Goal: Obtain resource: Download file/media

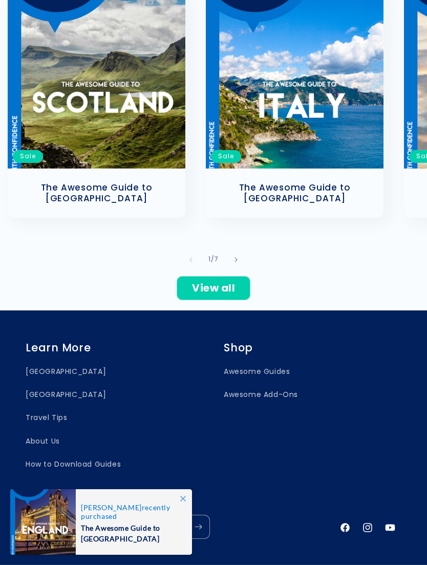
scroll to position [480, 0]
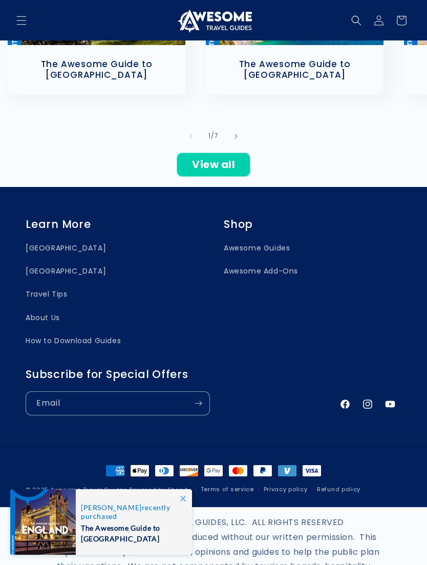
click at [184, 502] on icon at bounding box center [183, 499] width 6 height 6
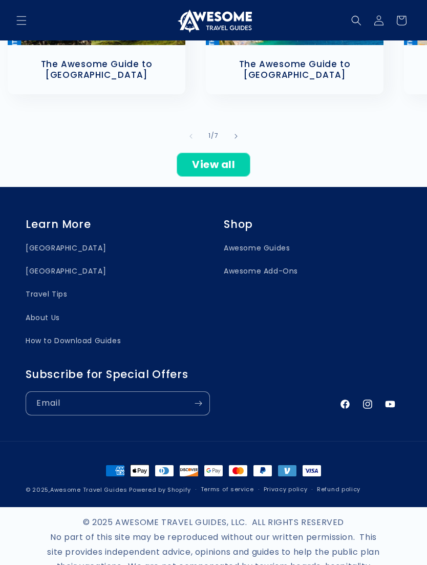
click at [186, 533] on div "© 2025 AWESOME TRAVEL GUIDES, LLC. ALL RIGHTS RESERVED No part of this site may…" at bounding box center [214, 561] width 342 height 109
click at [337, 527] on div "© 2025 AWESOME TRAVEL GUIDES, LLC. ALL RIGHTS RESERVED No part of this site may…" at bounding box center [214, 561] width 342 height 109
click at [234, 153] on link "View all" at bounding box center [214, 165] width 74 height 24
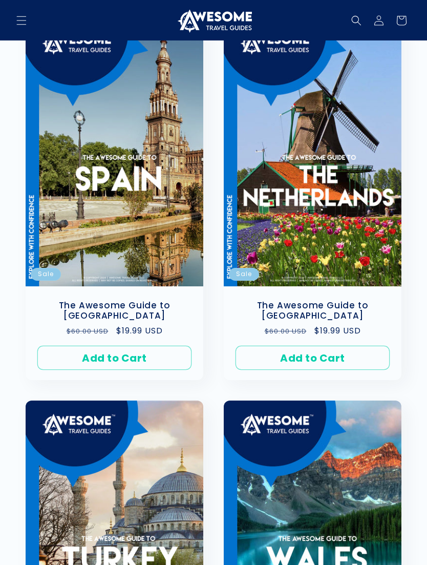
scroll to position [1756, 0]
click at [379, 18] on icon at bounding box center [379, 20] width 10 height 10
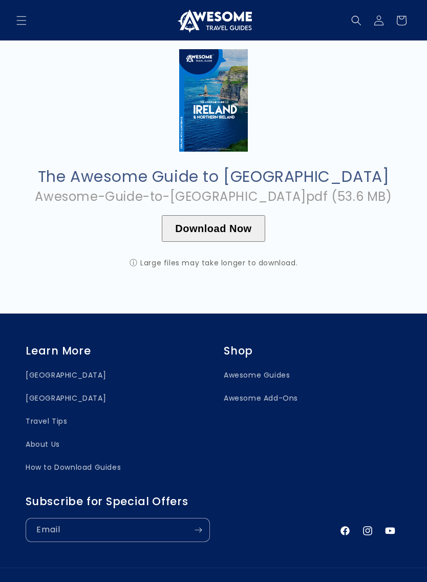
scroll to position [36, 0]
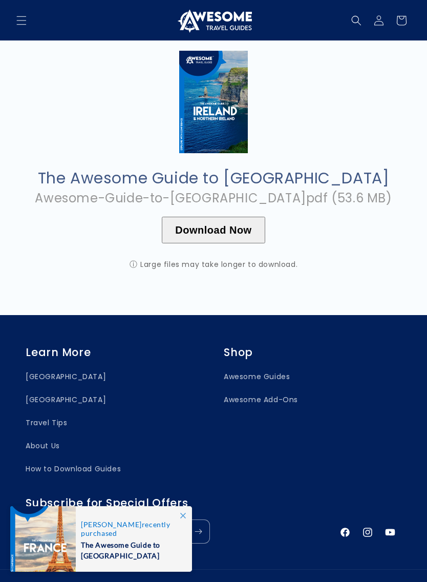
click at [227, 228] on button "Download Now" at bounding box center [213, 230] width 103 height 27
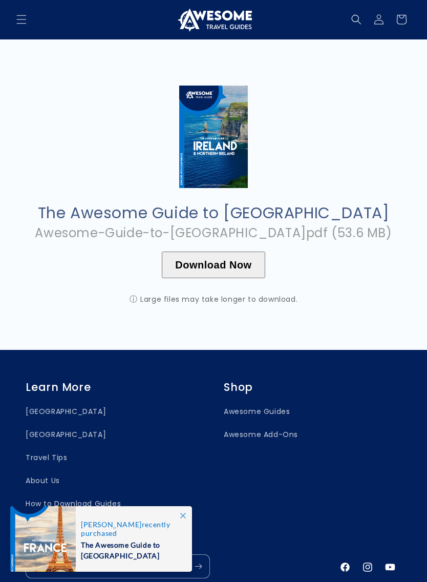
scroll to position [0, 0]
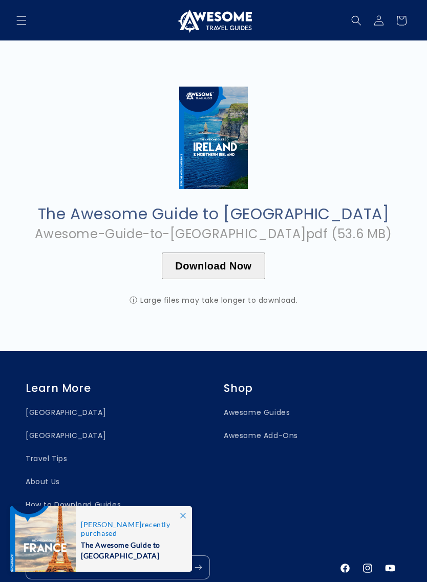
click at [187, 516] on span at bounding box center [183, 515] width 18 height 18
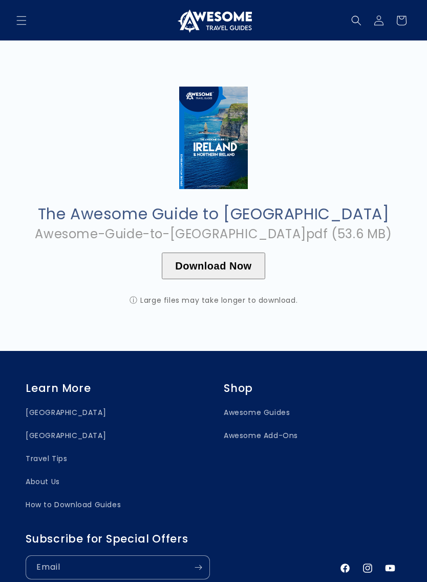
click at [235, 261] on button "Download Now" at bounding box center [213, 266] width 103 height 27
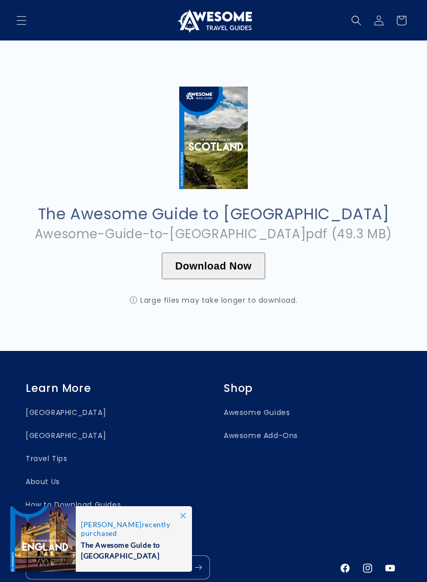
click at [248, 263] on button "Download Now" at bounding box center [213, 266] width 103 height 27
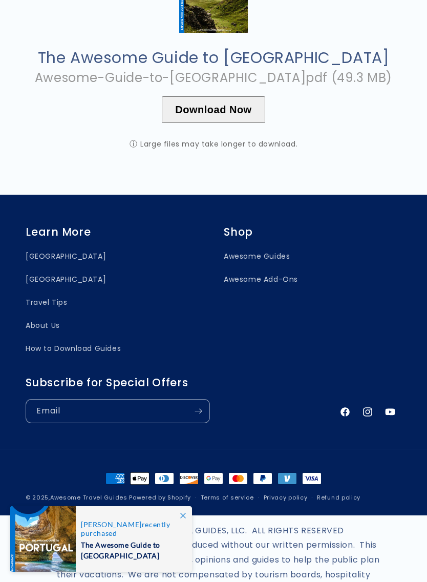
scroll to position [171, 0]
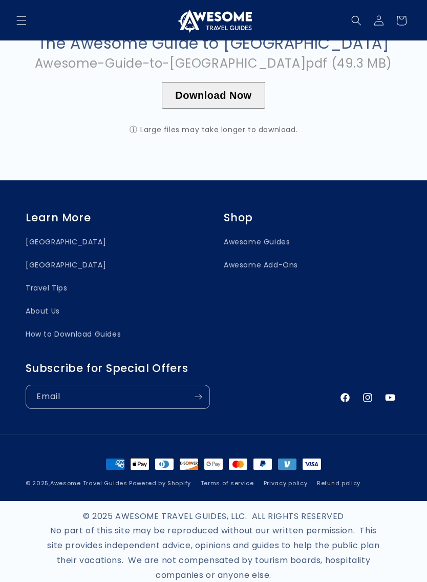
click at [183, 533] on div "© 2025 AWESOME TRAVEL GUIDES, LLC. ALL RIGHTS RESERVED No part of this site may…" at bounding box center [214, 555] width 342 height 109
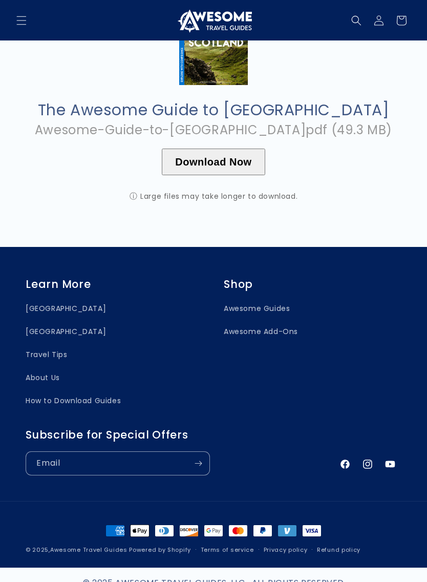
scroll to position [0, 0]
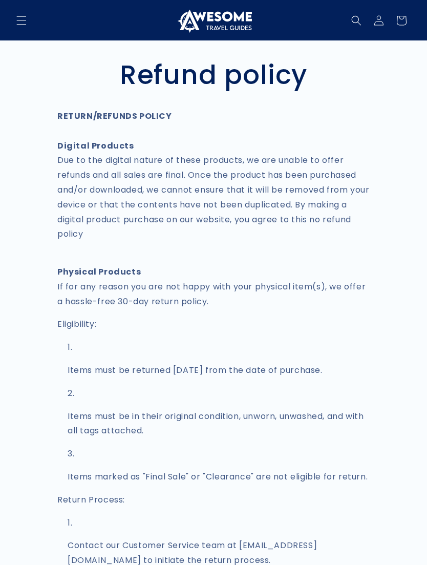
click at [26, 23] on icon "Menu" at bounding box center [21, 20] width 10 height 10
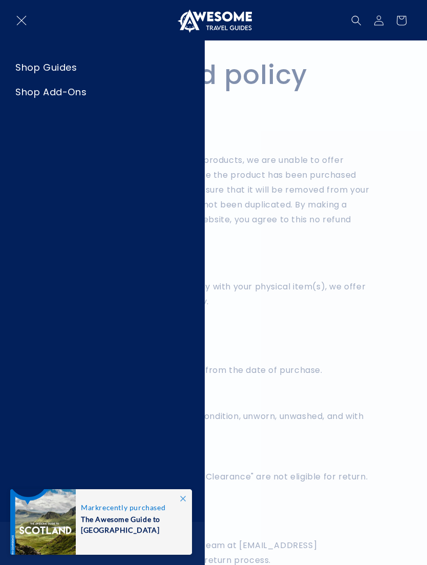
click at [51, 66] on link "Shop Guides" at bounding box center [102, 67] width 204 height 23
